Goal: Task Accomplishment & Management: Manage account settings

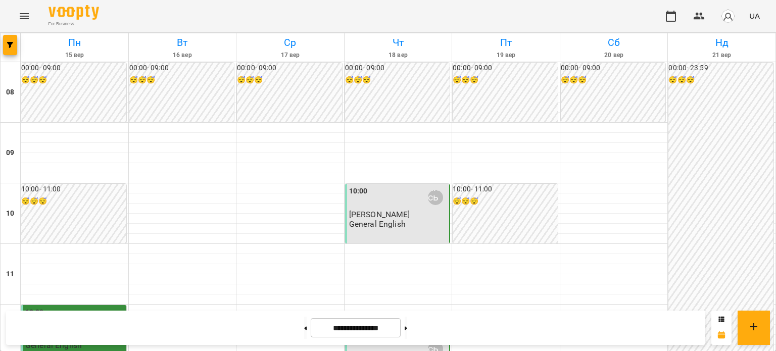
scroll to position [606, 0]
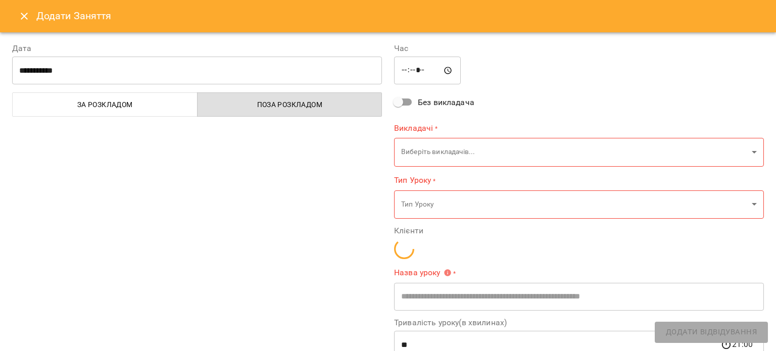
type input "**********"
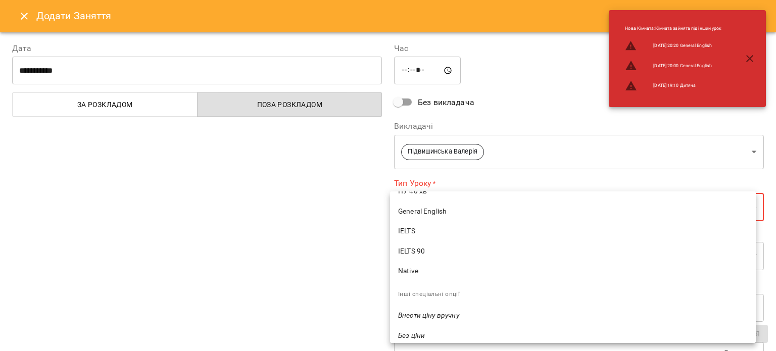
scroll to position [357, 0]
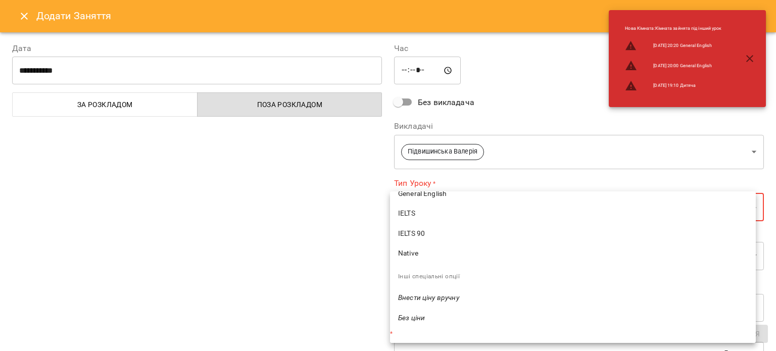
click at [426, 197] on span "General English" at bounding box center [573, 194] width 350 height 10
type input "**********"
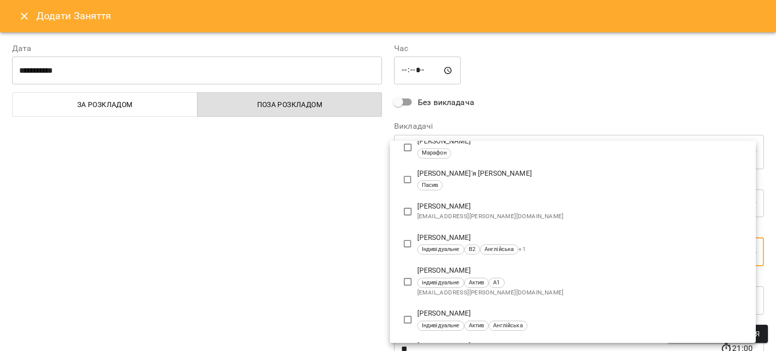
scroll to position [505, 0]
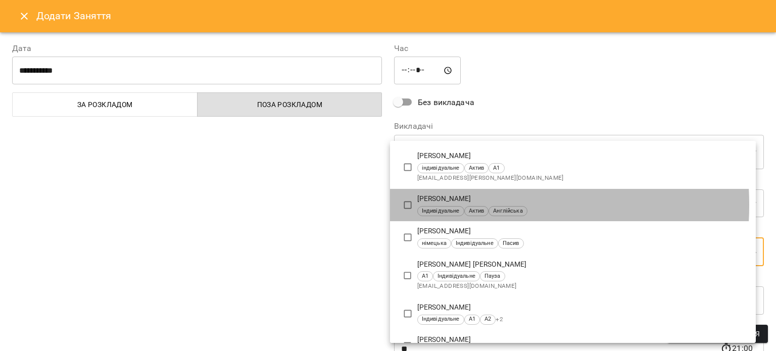
click at [439, 205] on div "Плавайко Каміла Василівна Індивідуальне Актив Англійська" at bounding box center [582, 205] width 330 height 22
type input "**********"
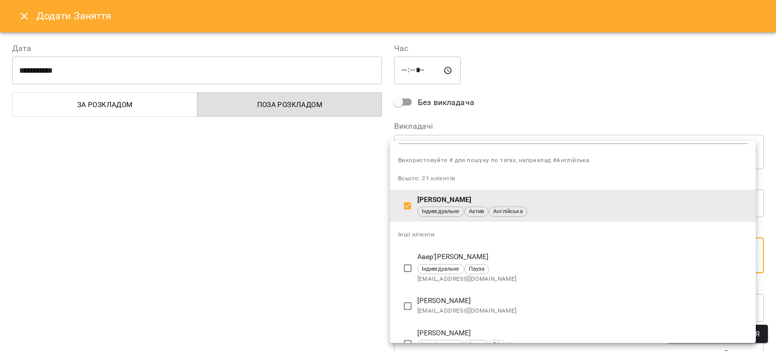
click at [354, 229] on div at bounding box center [388, 175] width 776 height 351
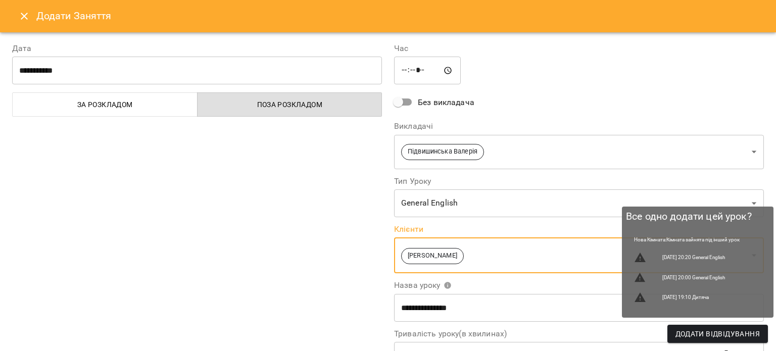
click at [705, 334] on span "Додати Відвідування" at bounding box center [717, 334] width 84 height 12
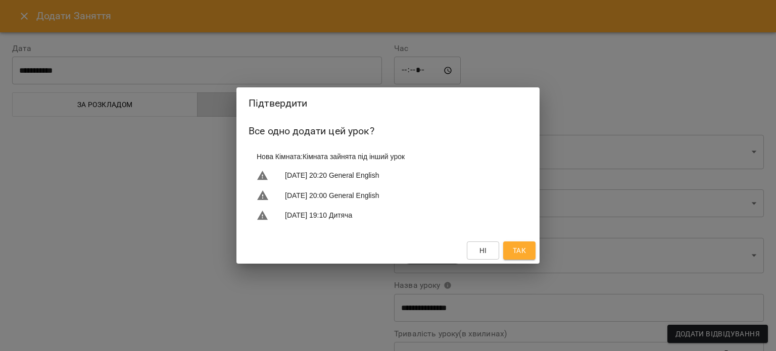
click at [523, 246] on span "Так" at bounding box center [519, 251] width 13 height 12
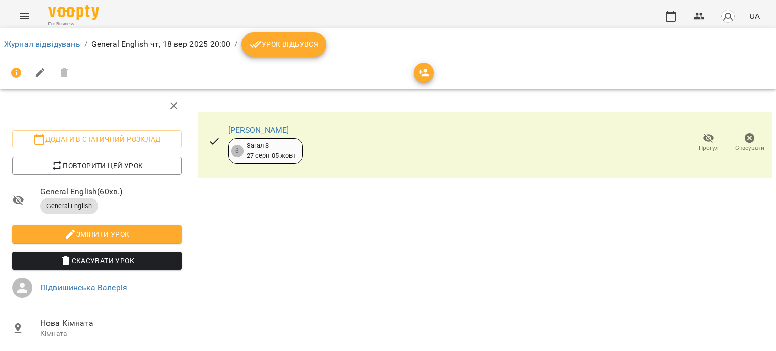
click at [281, 44] on span "Урок відбувся" at bounding box center [284, 44] width 69 height 12
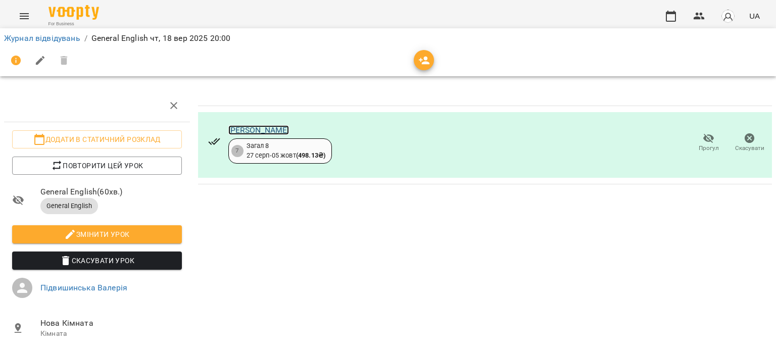
click at [261, 125] on link "[PERSON_NAME]" at bounding box center [258, 130] width 61 height 10
click at [67, 41] on link "Журнал відвідувань" at bounding box center [42, 38] width 76 height 10
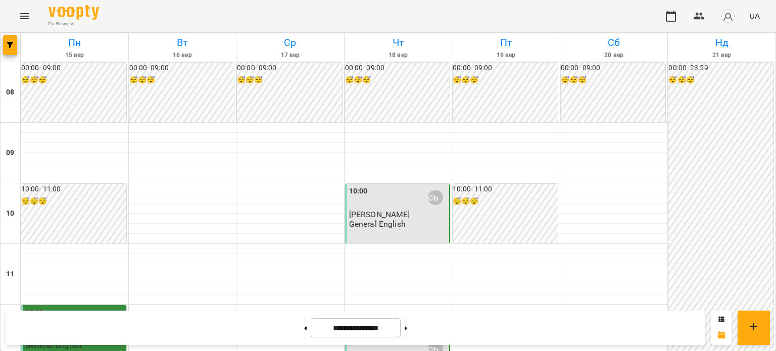
scroll to position [657, 0]
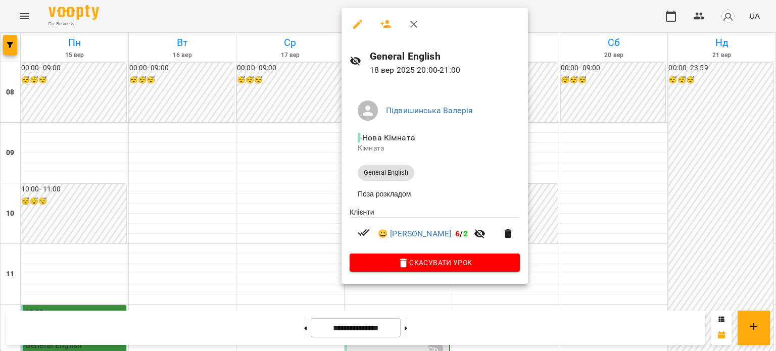
click at [274, 159] on div at bounding box center [388, 175] width 776 height 351
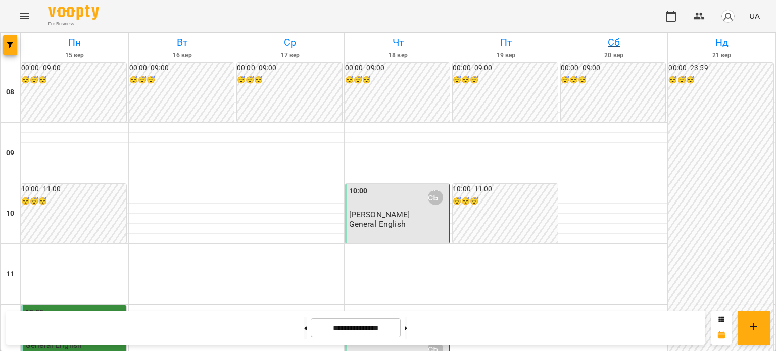
scroll to position [101, 0]
click at [692, 19] on button "button" at bounding box center [699, 16] width 24 height 24
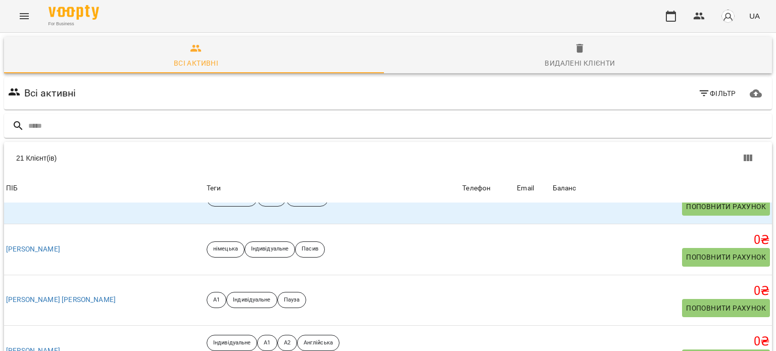
scroll to position [707, 0]
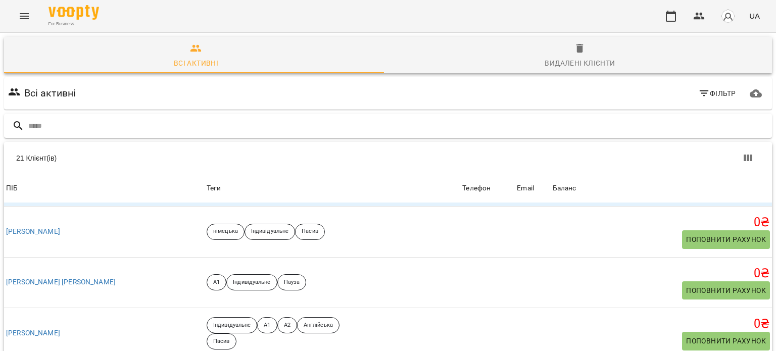
click at [102, 123] on input "text" at bounding box center [398, 126] width 740 height 17
type input "**********"
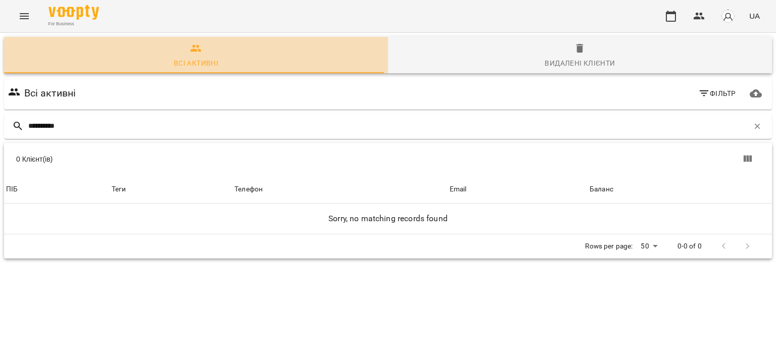
click at [209, 58] on div "Всі активні" at bounding box center [196, 63] width 44 height 12
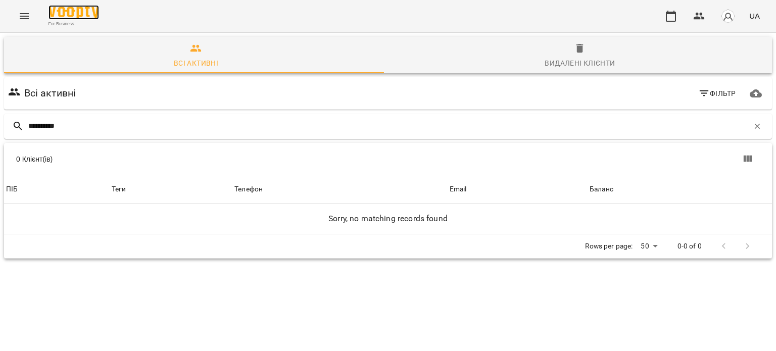
click at [79, 11] on img at bounding box center [74, 12] width 51 height 15
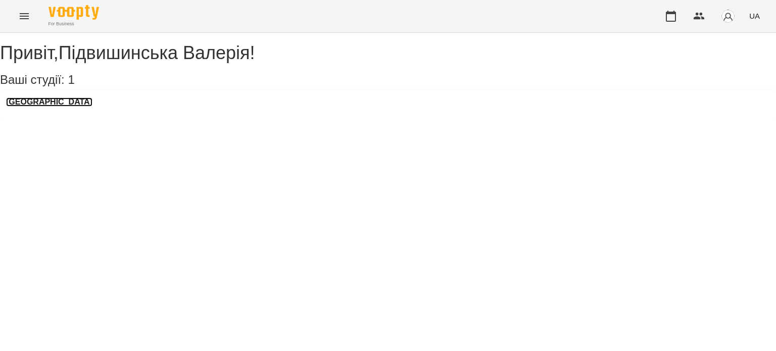
click at [43, 107] on h3 "[GEOGRAPHIC_DATA]" at bounding box center [49, 102] width 86 height 9
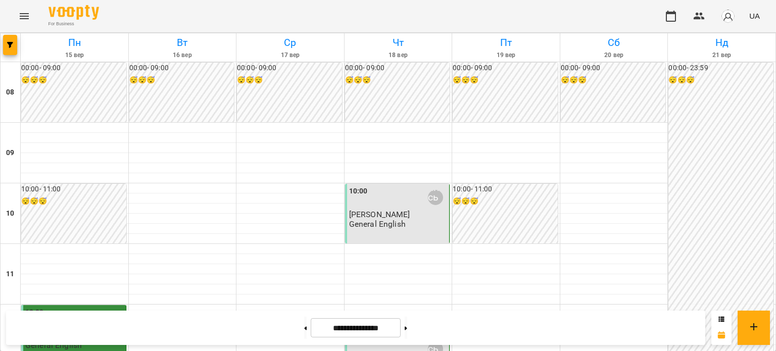
click at [344, 330] on input "**********" at bounding box center [356, 328] width 90 height 20
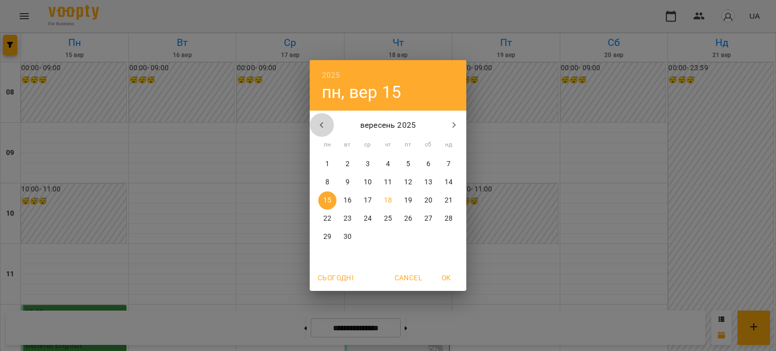
click at [317, 121] on icon "button" at bounding box center [322, 125] width 12 height 12
click at [410, 169] on span "1" at bounding box center [408, 164] width 18 height 10
type input "**********"
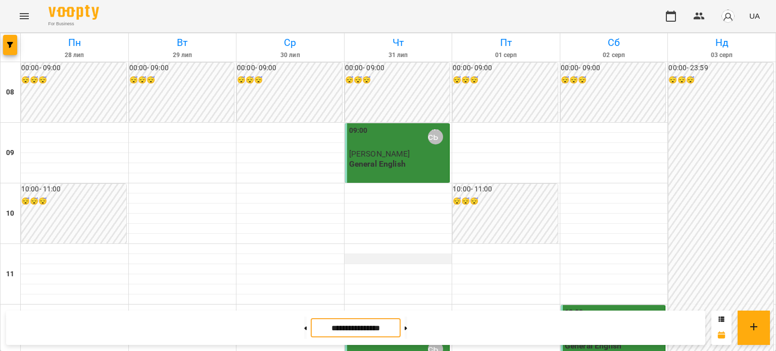
scroll to position [253, 0]
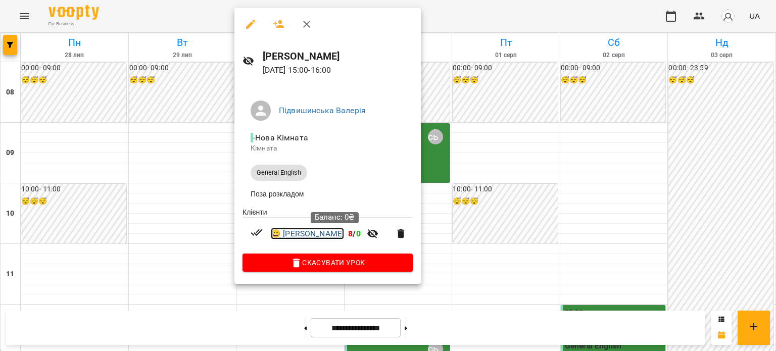
click at [313, 238] on link "😀 [PERSON_NAME]" at bounding box center [307, 234] width 73 height 12
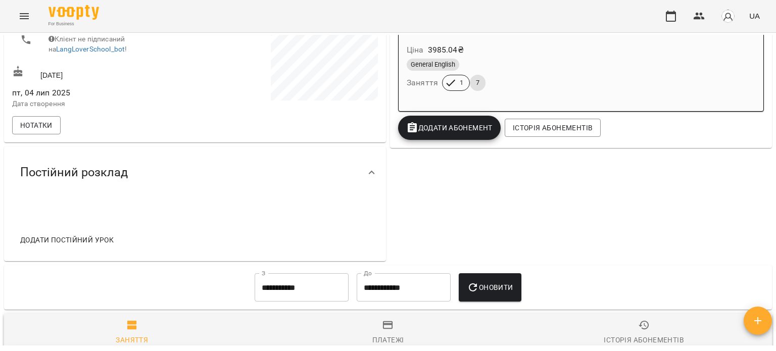
scroll to position [117, 0]
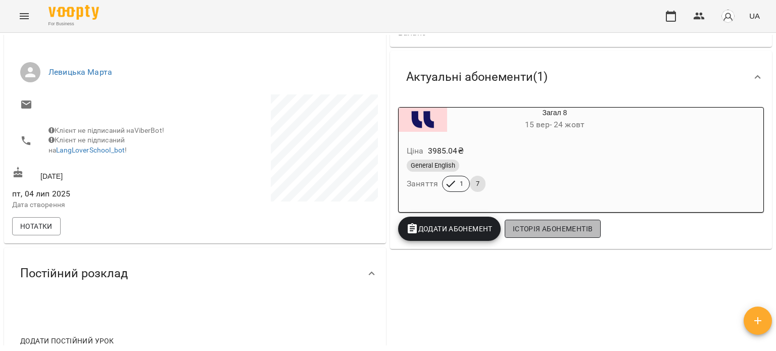
click at [532, 232] on span "Історія абонементів" at bounding box center [553, 229] width 80 height 12
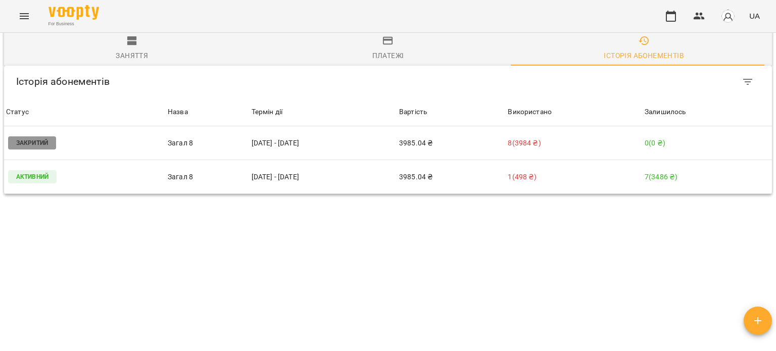
scroll to position [471, 0]
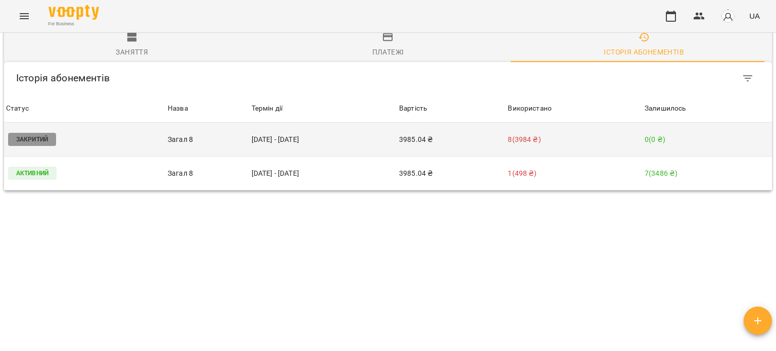
click at [194, 134] on p "Загал 8" at bounding box center [208, 139] width 80 height 11
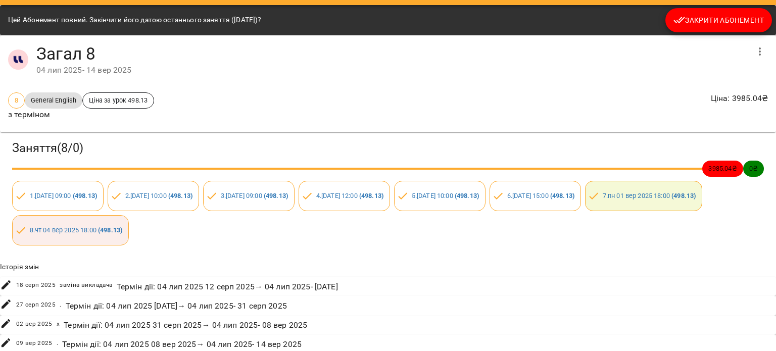
scroll to position [40, 0]
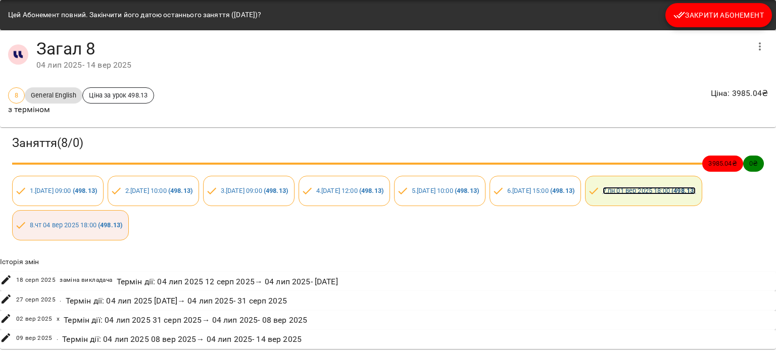
click at [603, 195] on link "7 . [DATE] 18:00 ( 498.13 )" at bounding box center [649, 191] width 93 height 8
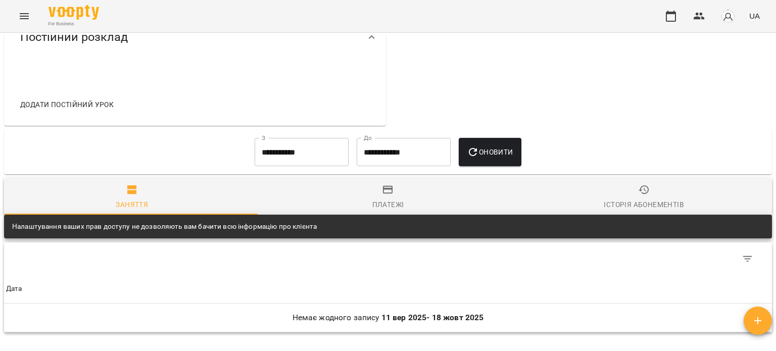
scroll to position [404, 0]
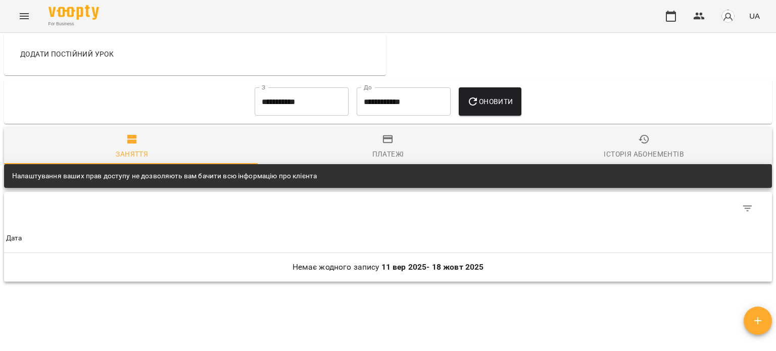
click at [606, 153] on span "Історія абонементів" at bounding box center [644, 146] width 244 height 27
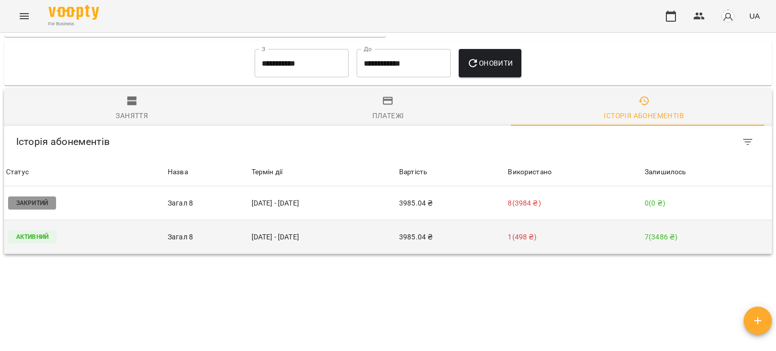
scroll to position [481, 0]
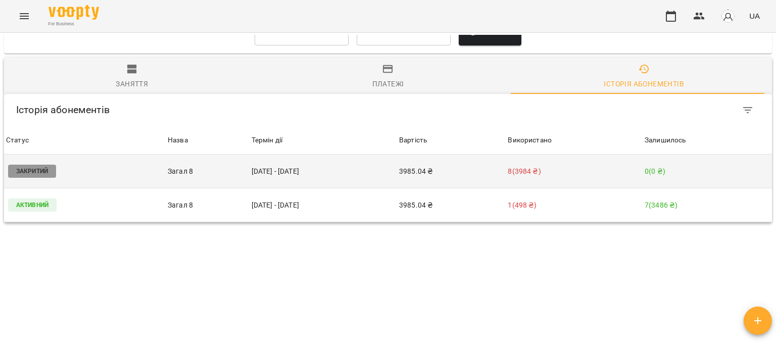
click at [37, 166] on p "Закритий" at bounding box center [32, 171] width 48 height 13
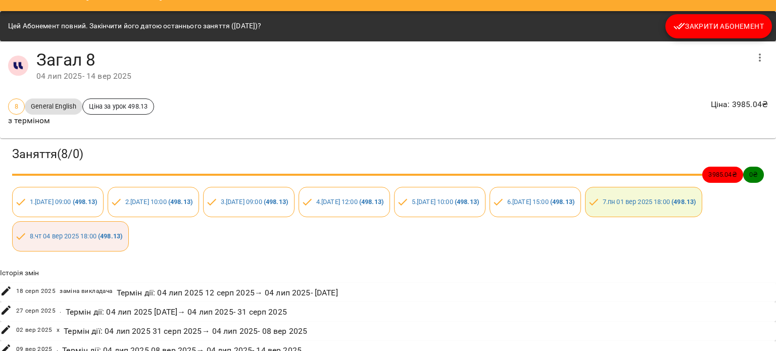
scroll to position [40, 0]
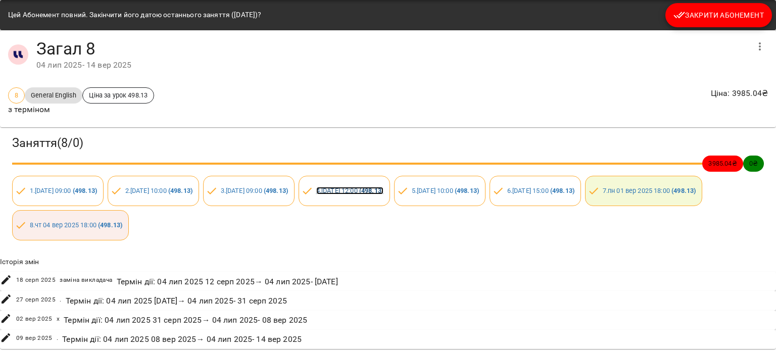
click at [383, 187] on link "4 . [DATE] 12:00 ( 498.13 )" at bounding box center [349, 191] width 67 height 8
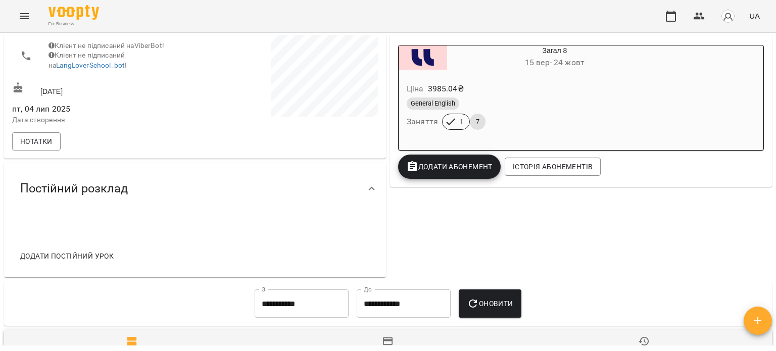
scroll to position [455, 0]
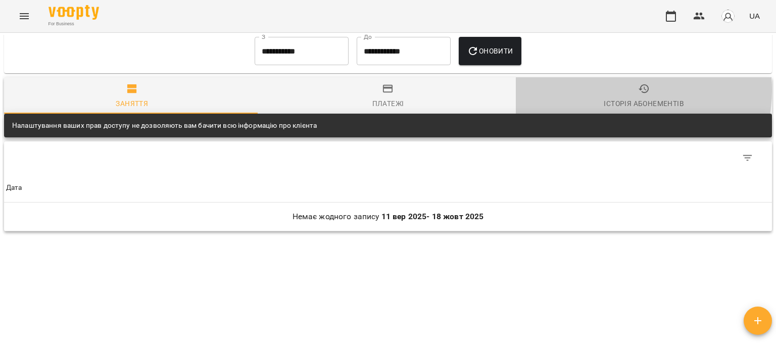
click at [609, 97] on span "Історія абонементів" at bounding box center [644, 96] width 244 height 27
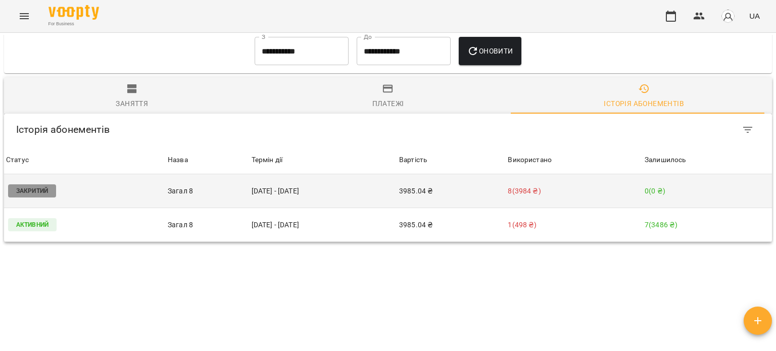
click at [56, 198] on p "Закритий" at bounding box center [32, 190] width 48 height 13
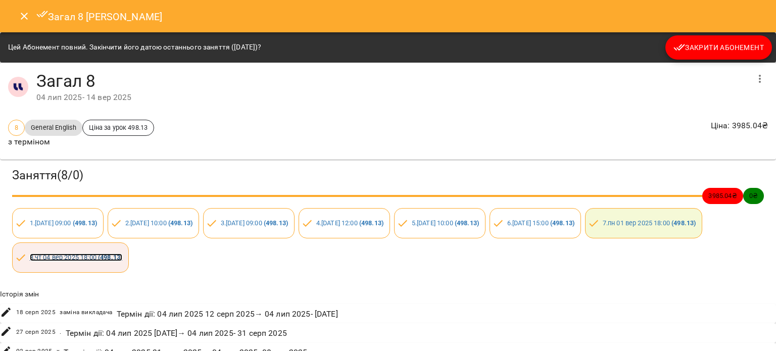
click at [123, 258] on link "8 . [DATE] 18:00 ( 498.13 )" at bounding box center [76, 258] width 93 height 8
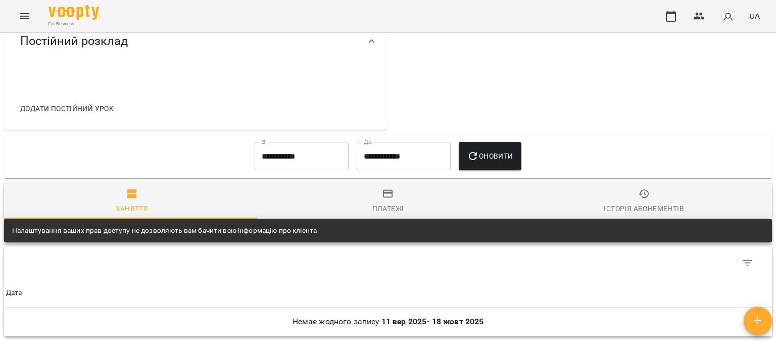
scroll to position [455, 0]
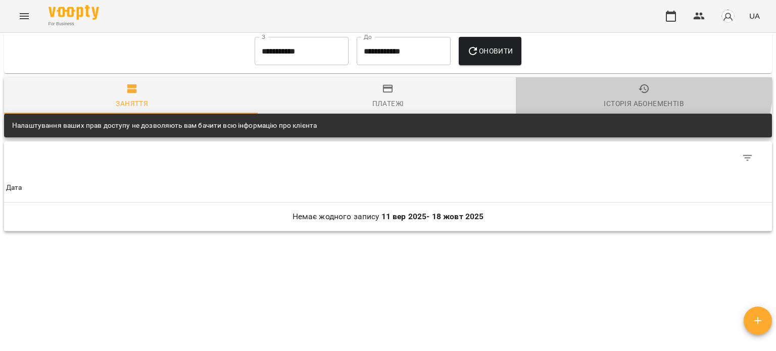
click at [638, 93] on icon "button" at bounding box center [644, 89] width 12 height 12
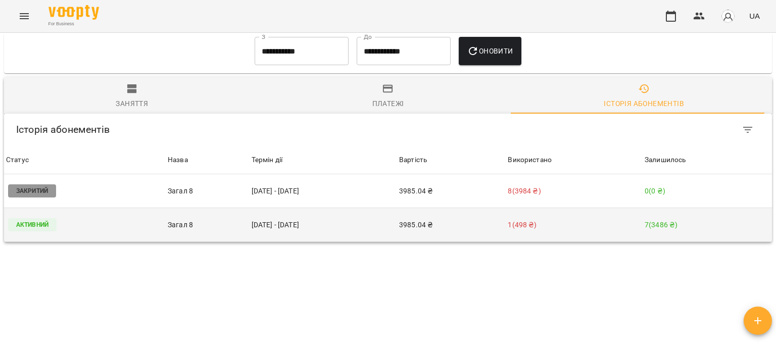
click at [54, 231] on p "Активний" at bounding box center [32, 224] width 49 height 13
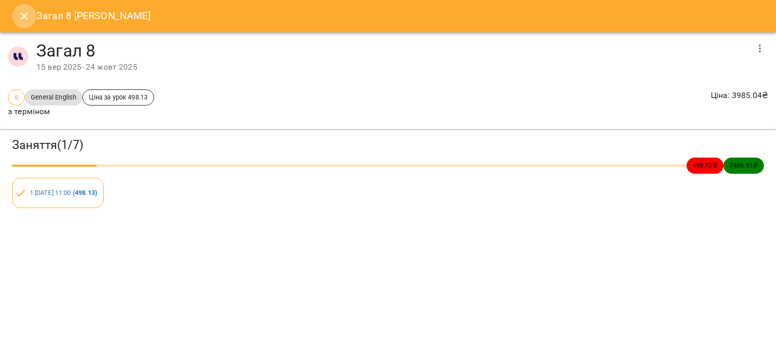
click at [19, 22] on button "Close" at bounding box center [24, 16] width 24 height 24
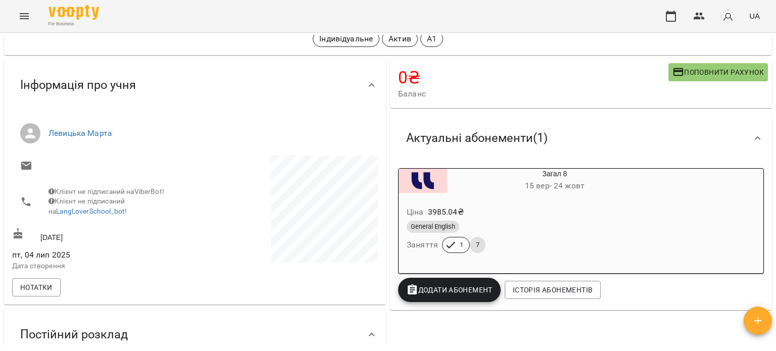
scroll to position [0, 0]
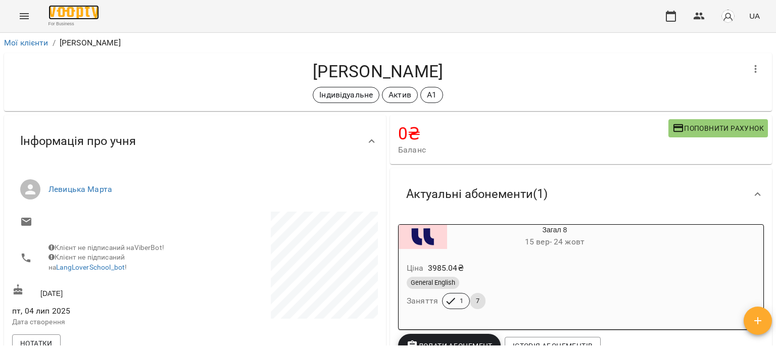
click at [80, 13] on img at bounding box center [74, 12] width 51 height 15
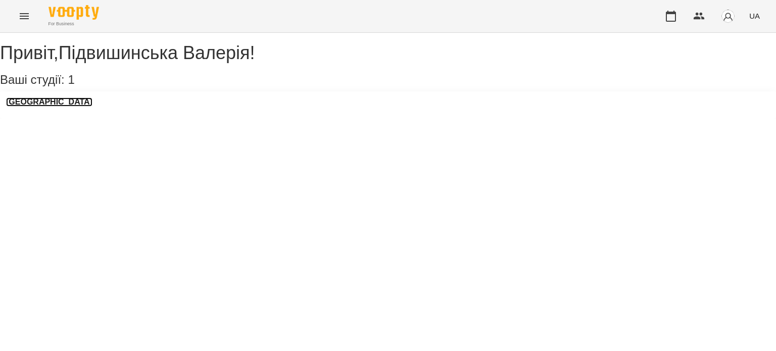
click at [73, 107] on h3 "[GEOGRAPHIC_DATA]" at bounding box center [49, 102] width 86 height 9
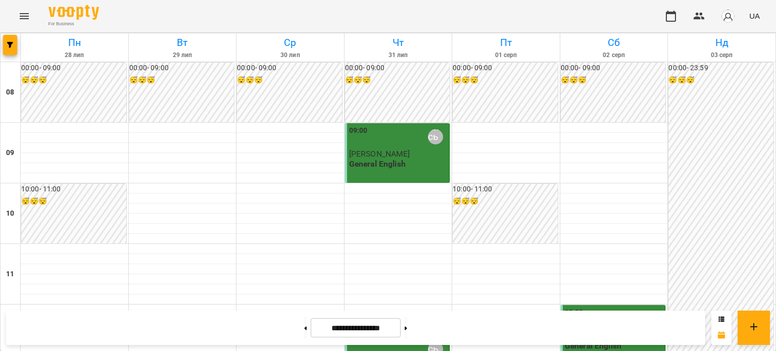
scroll to position [312, 0]
click at [370, 326] on input "**********" at bounding box center [356, 328] width 90 height 20
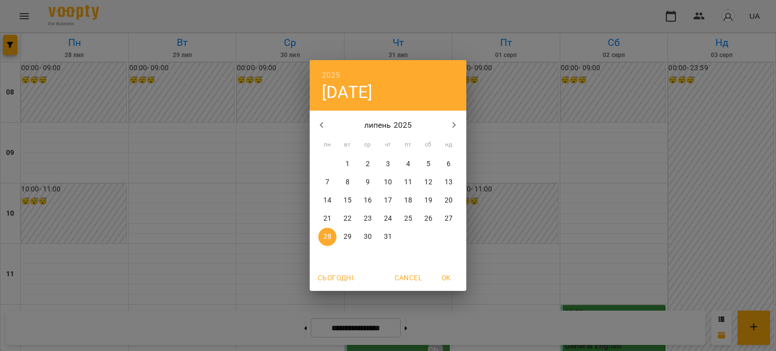
click at [453, 127] on icon "button" at bounding box center [454, 125] width 12 height 12
click at [452, 127] on icon "button" at bounding box center [454, 125] width 12 height 12
click at [389, 204] on p "18" at bounding box center [388, 201] width 8 height 10
type input "**********"
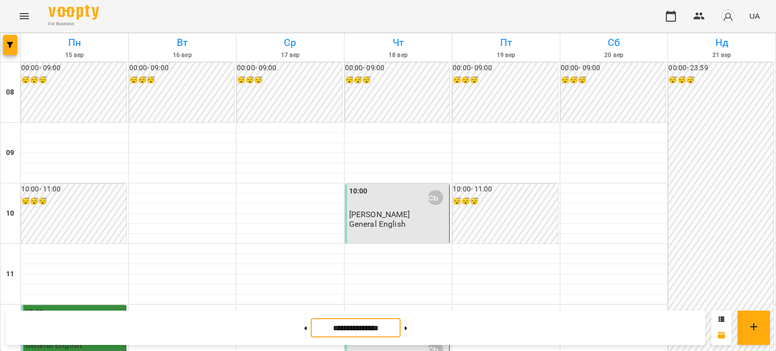
scroll to position [665, 0]
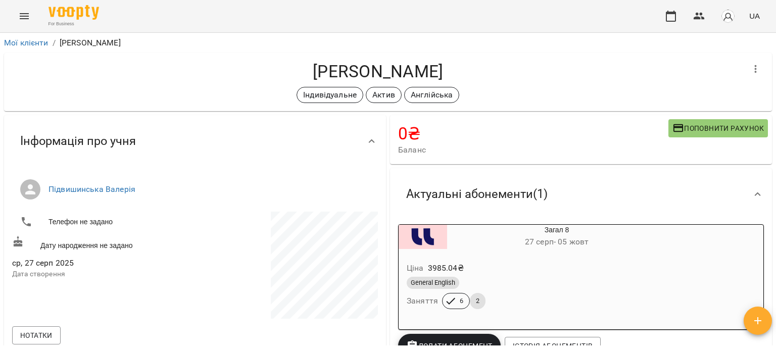
scroll to position [152, 0]
